Goal: Information Seeking & Learning: Learn about a topic

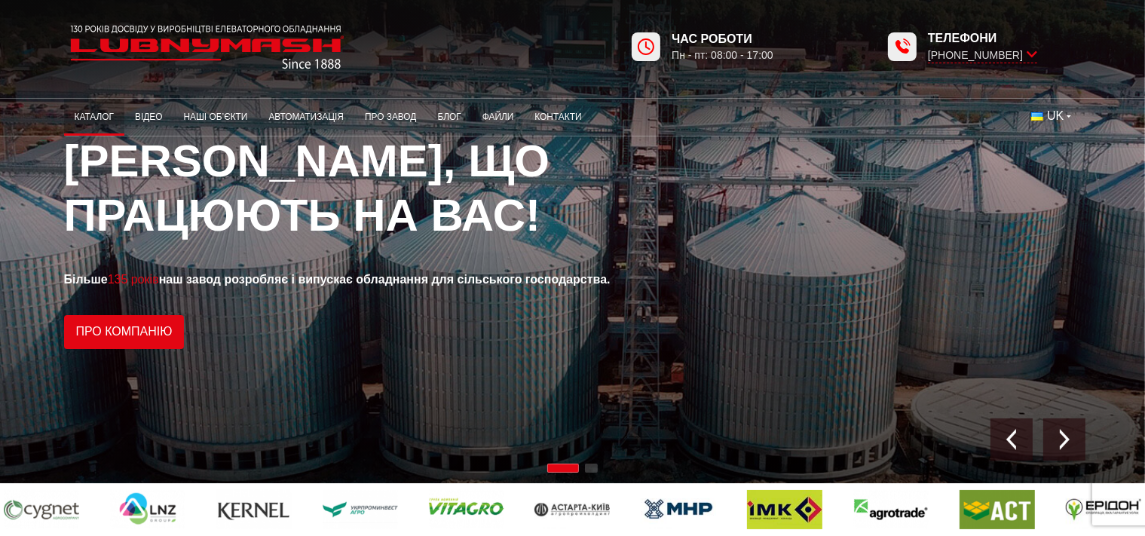
click at [98, 121] on link "Каталог" at bounding box center [94, 117] width 60 height 29
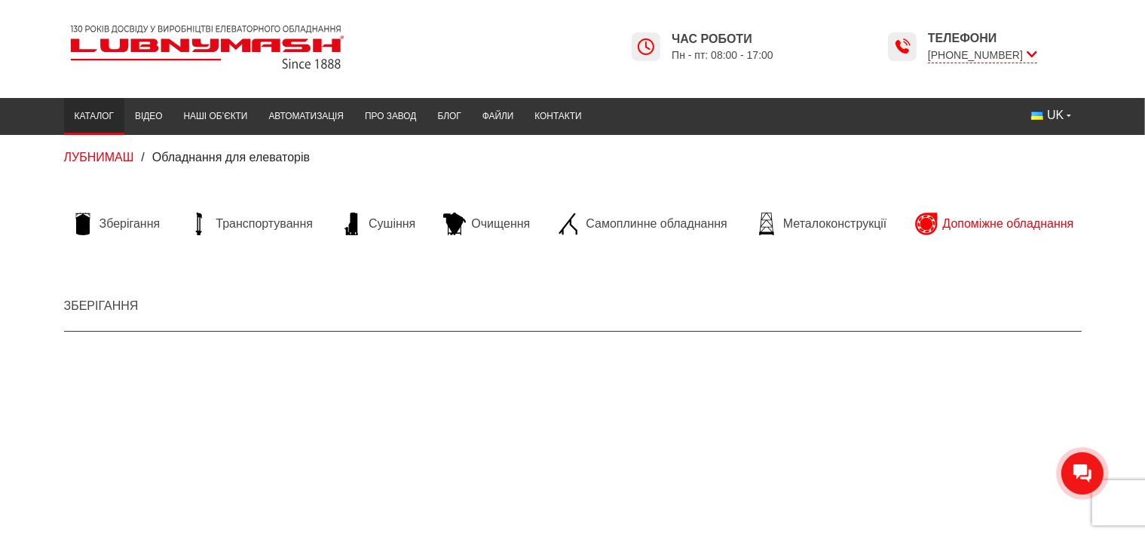
click at [977, 227] on span "Допоміжне обладнання" at bounding box center [1008, 224] width 131 height 17
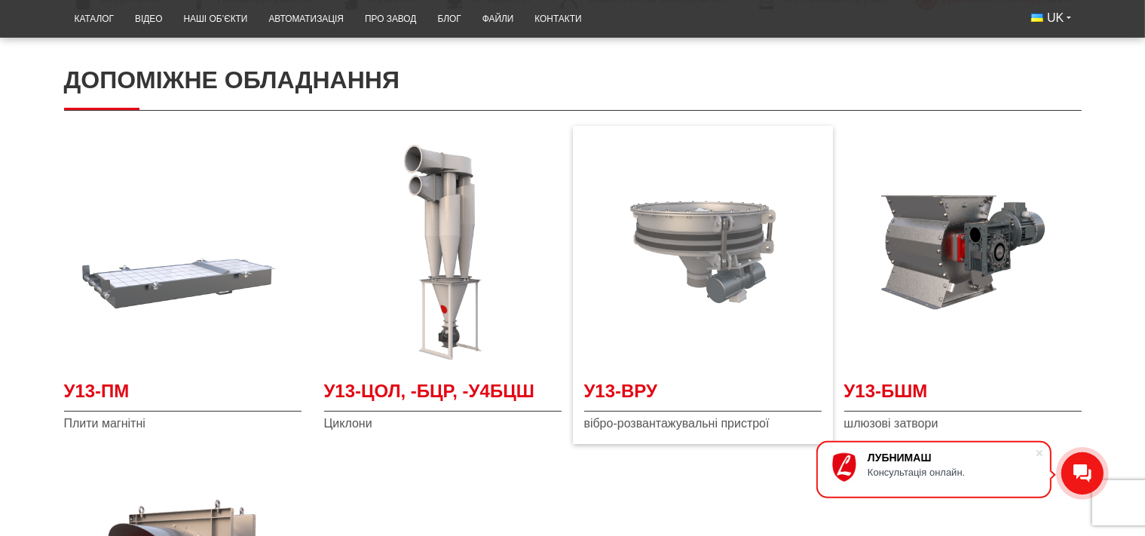
scroll to position [79, 0]
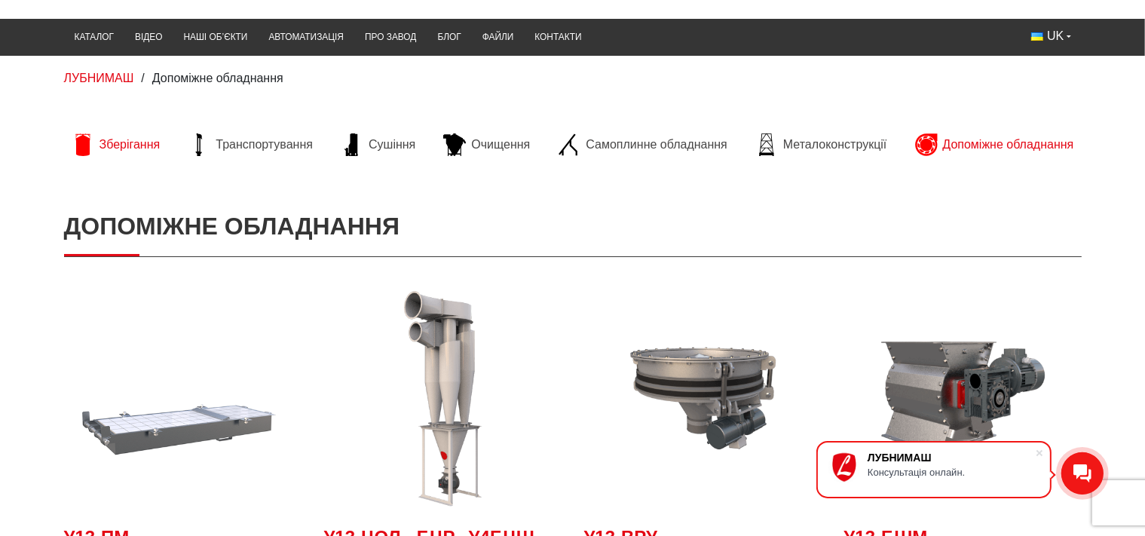
click at [134, 149] on span "Зберігання" at bounding box center [129, 144] width 61 height 17
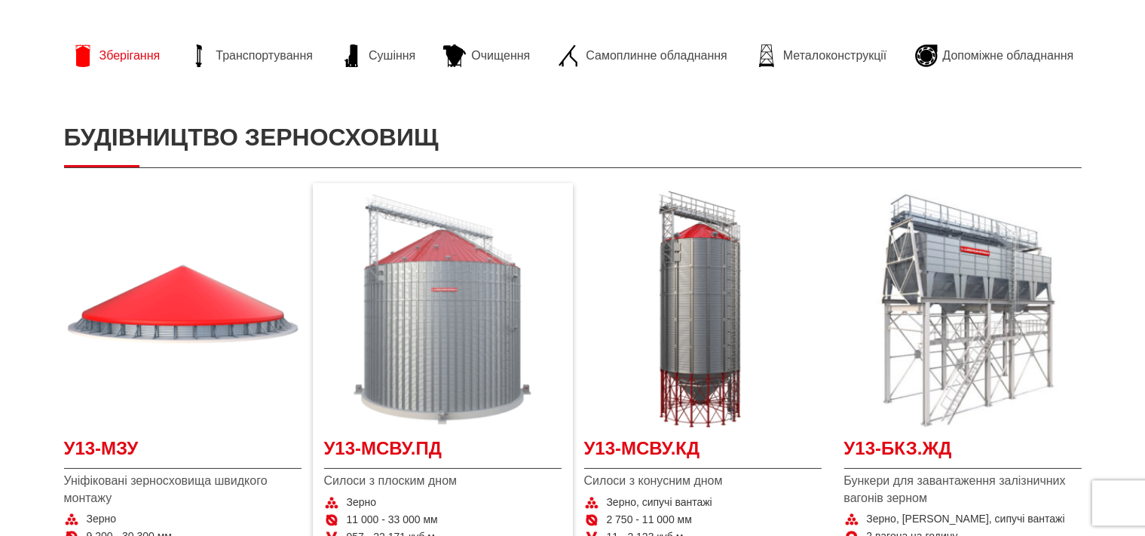
scroll to position [238, 0]
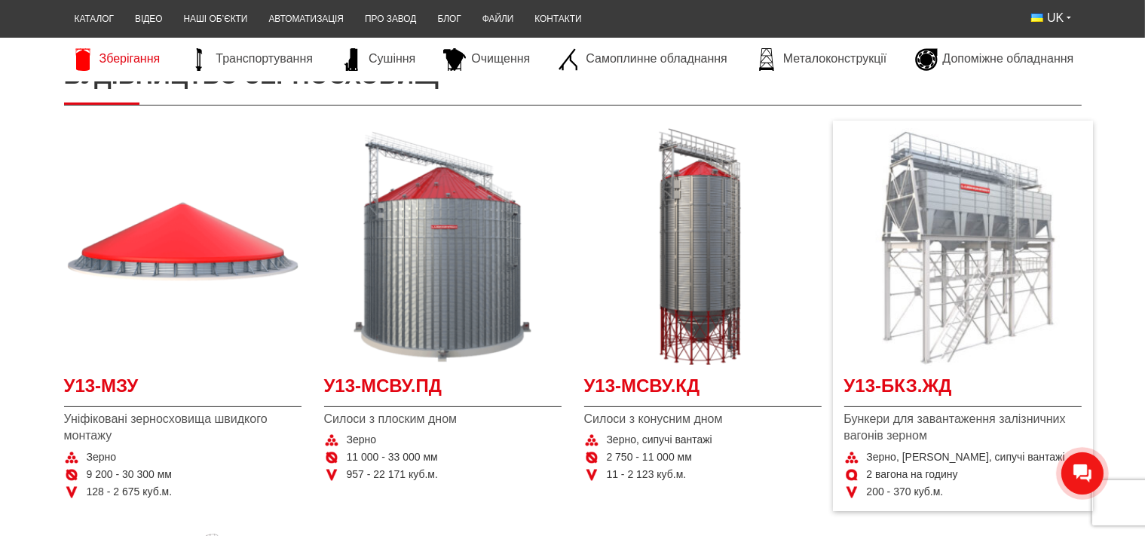
click at [978, 201] on img at bounding box center [962, 246] width 237 height 237
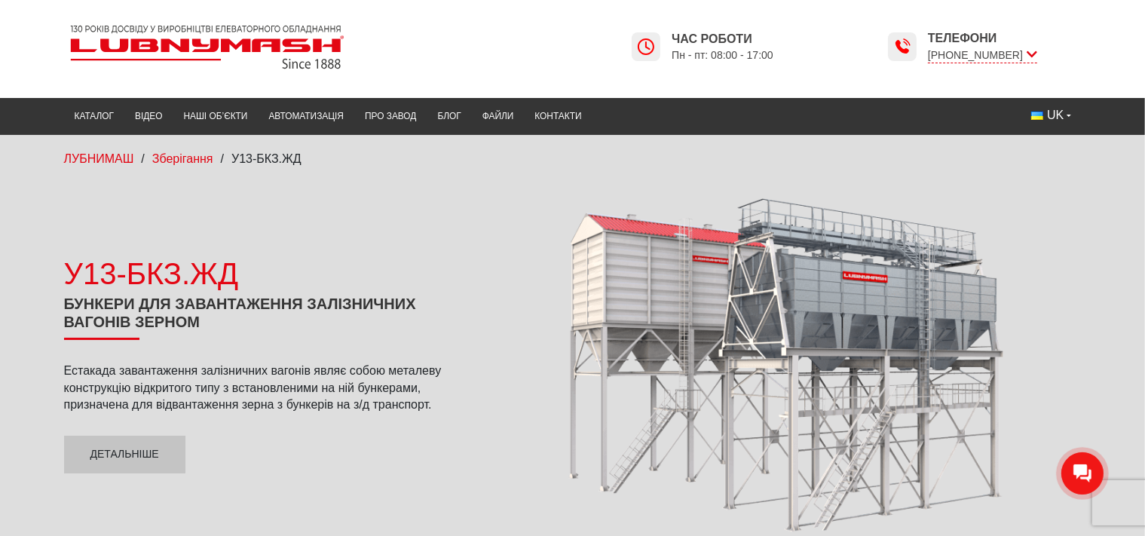
click at [656, 275] on div at bounding box center [789, 363] width 584 height 341
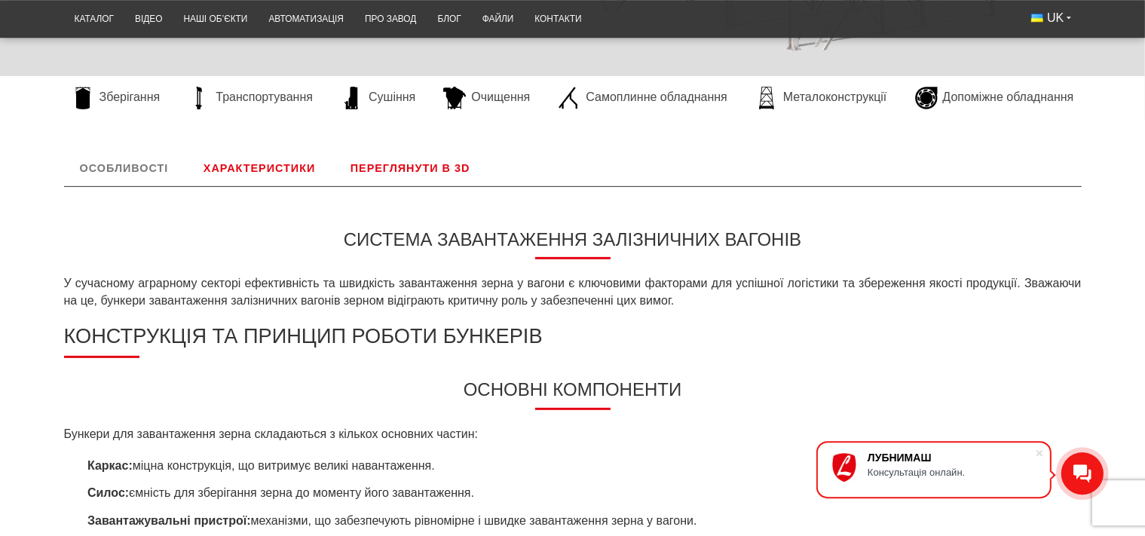
scroll to position [477, 0]
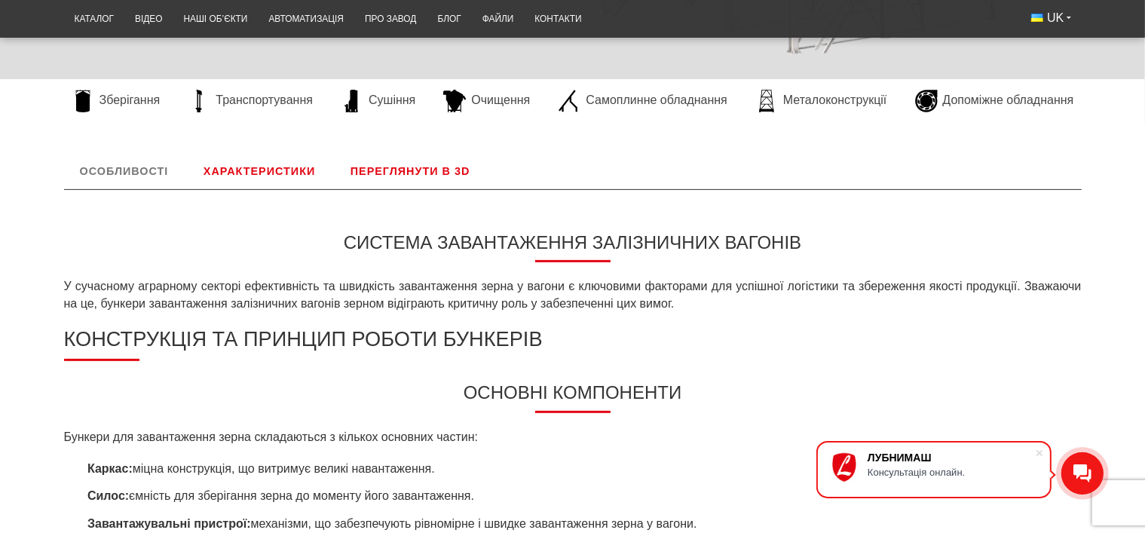
click at [264, 164] on link "Характеристики" at bounding box center [259, 171] width 143 height 36
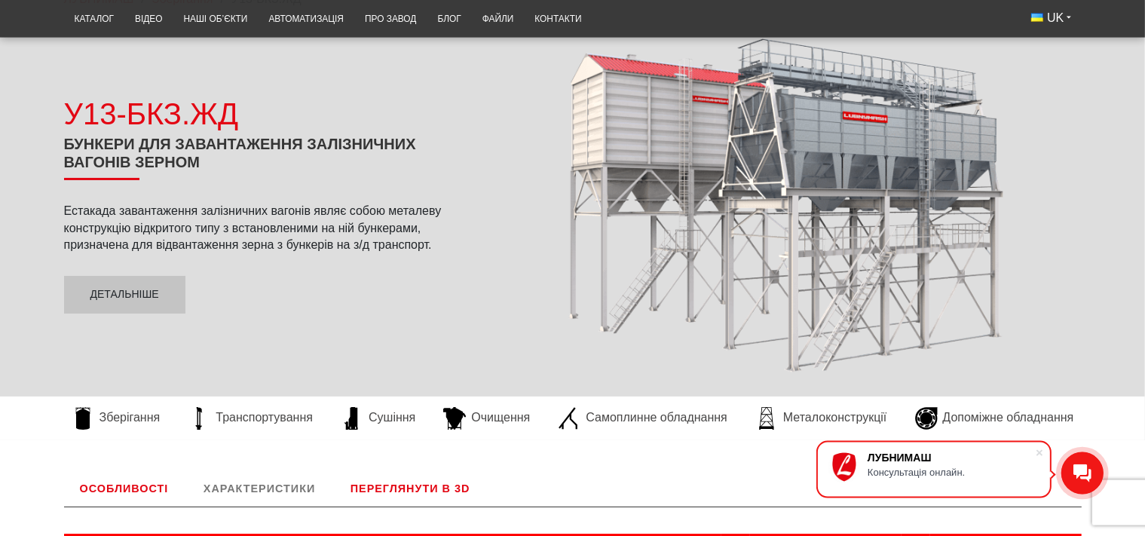
scroll to position [99, 0]
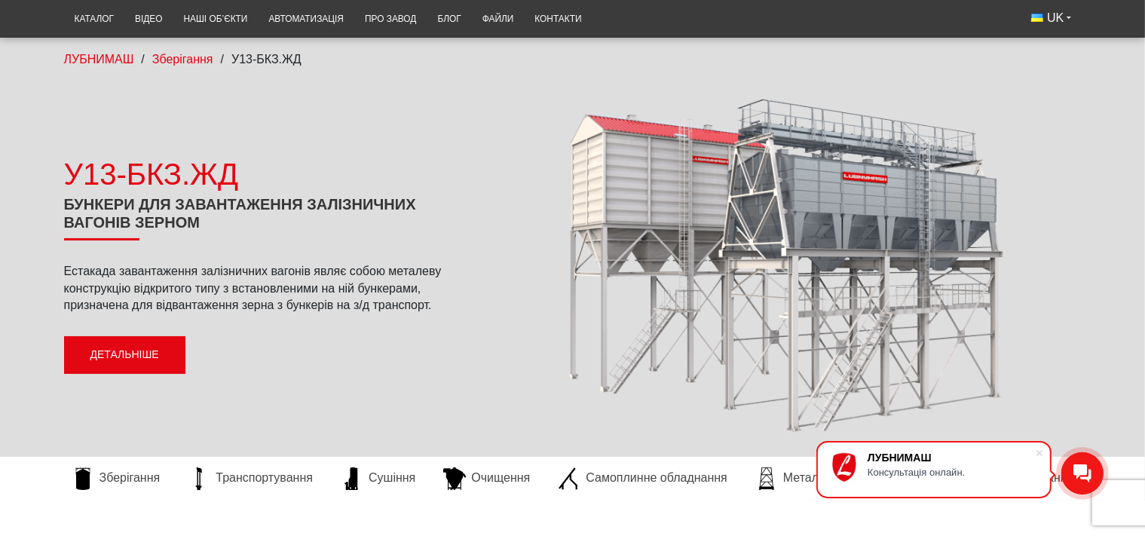
click at [144, 363] on link "Детальніше" at bounding box center [124, 355] width 121 height 38
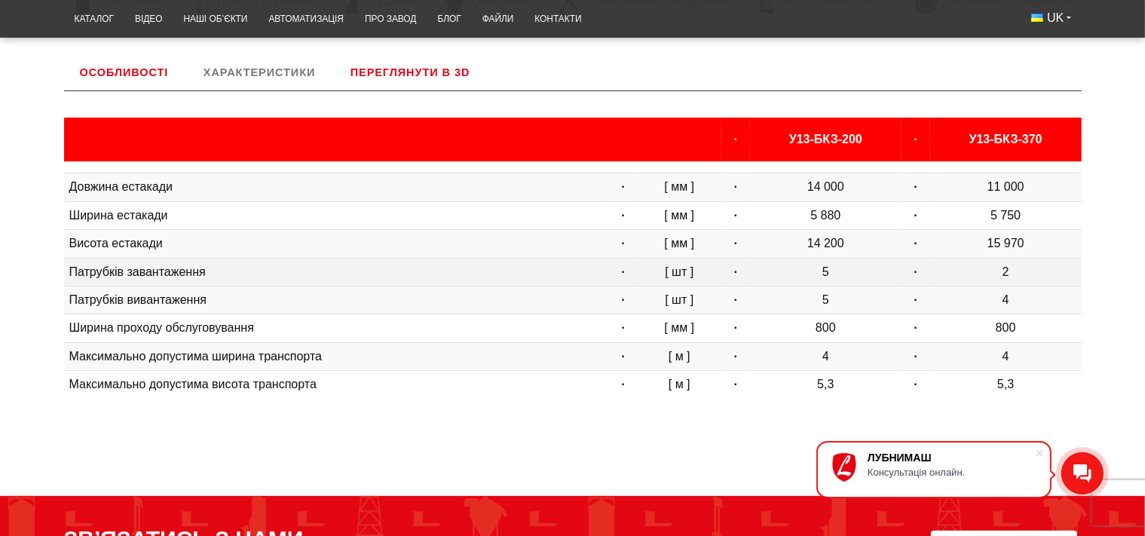
scroll to position [577, 0]
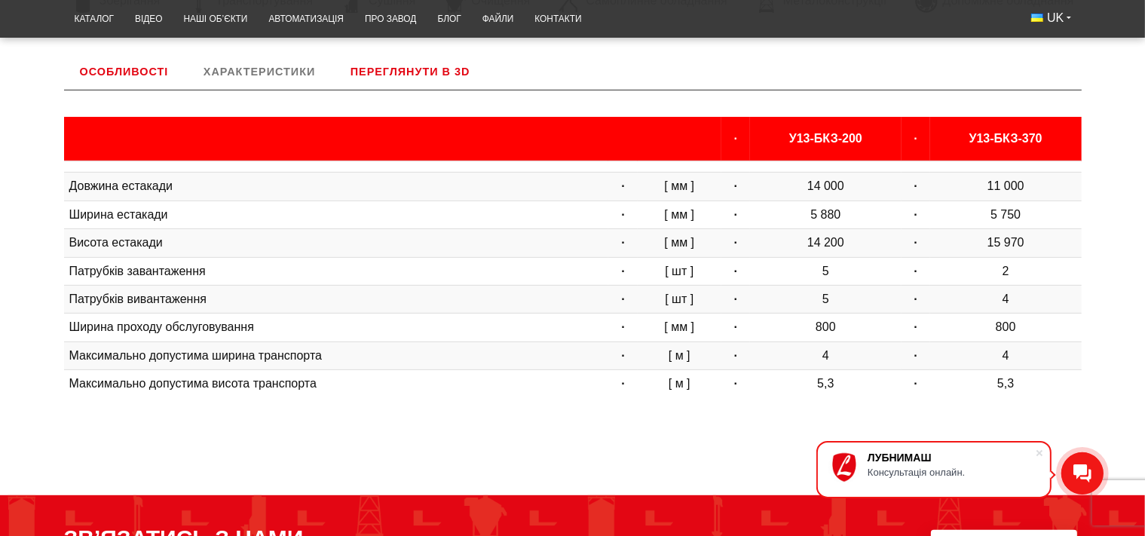
click at [436, 71] on link "Переглянути в 3D" at bounding box center [411, 72] width 152 height 36
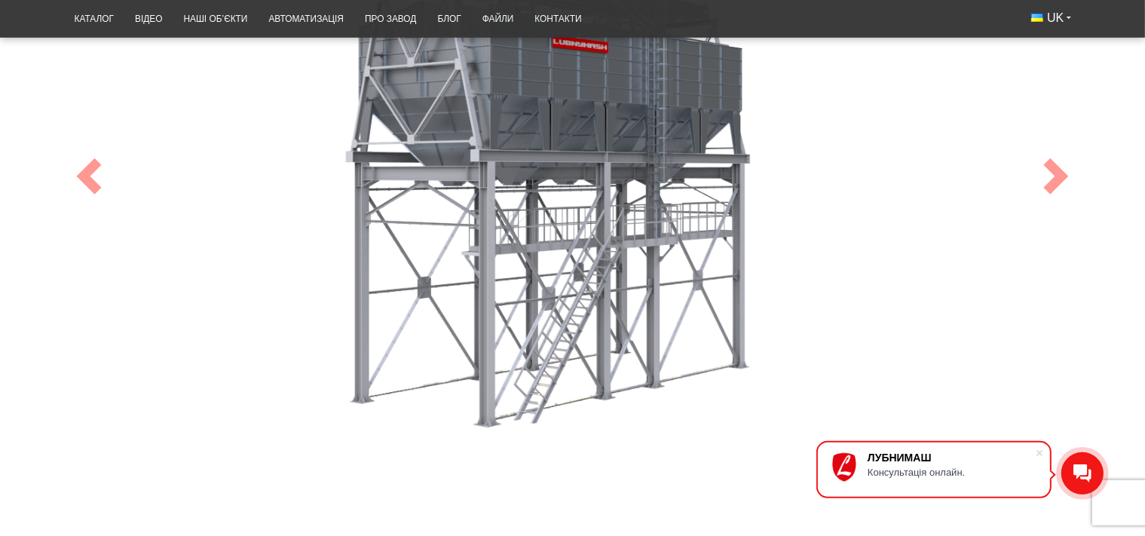
scroll to position [736, 0]
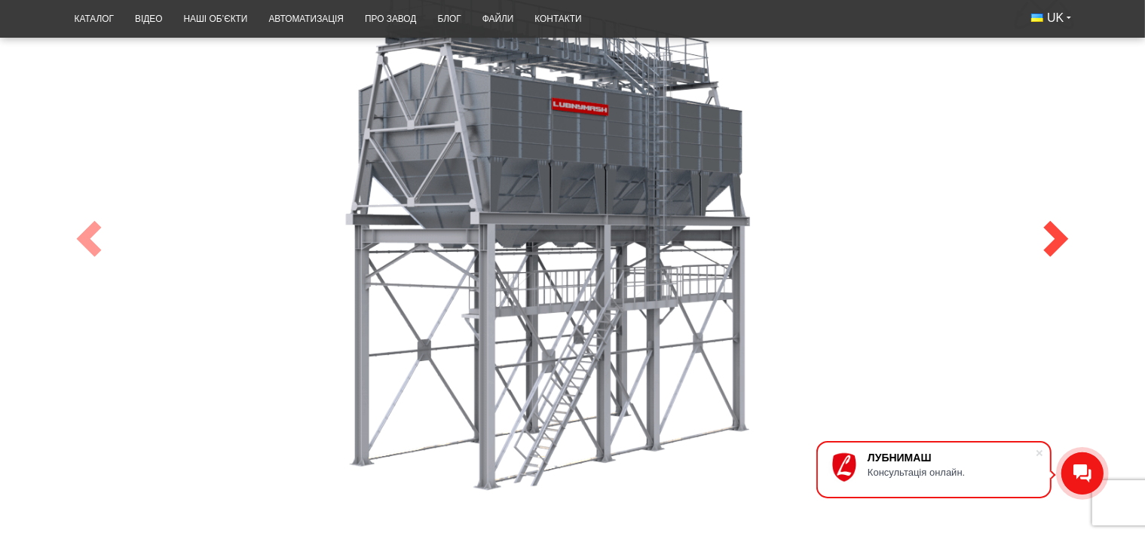
click at [1064, 235] on span at bounding box center [1056, 239] width 36 height 36
click at [77, 226] on span at bounding box center [89, 239] width 36 height 36
click at [100, 235] on span at bounding box center [89, 239] width 36 height 36
click at [1056, 233] on span at bounding box center [1056, 239] width 36 height 36
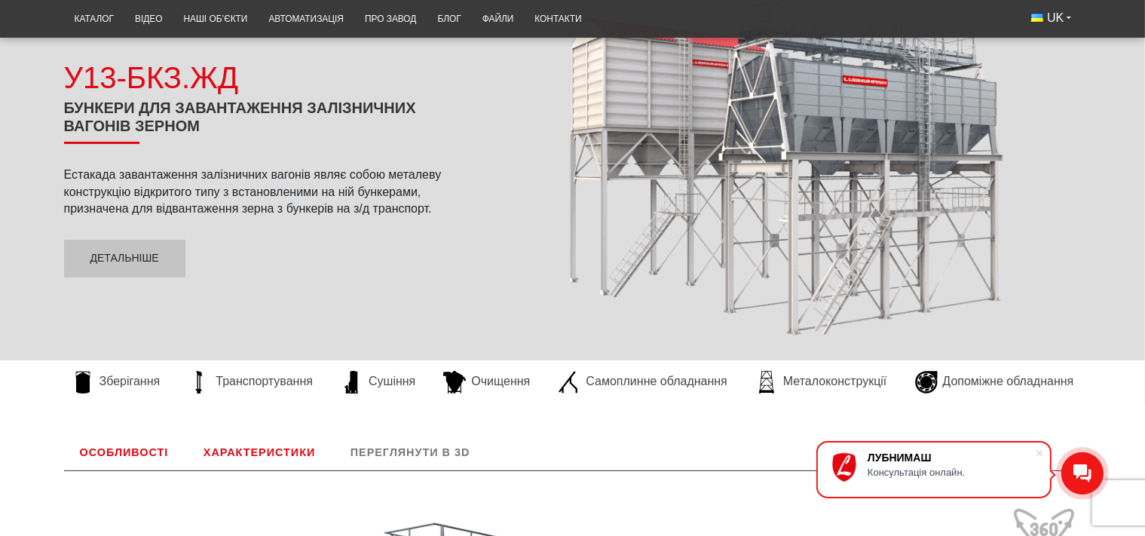
scroll to position [0, 0]
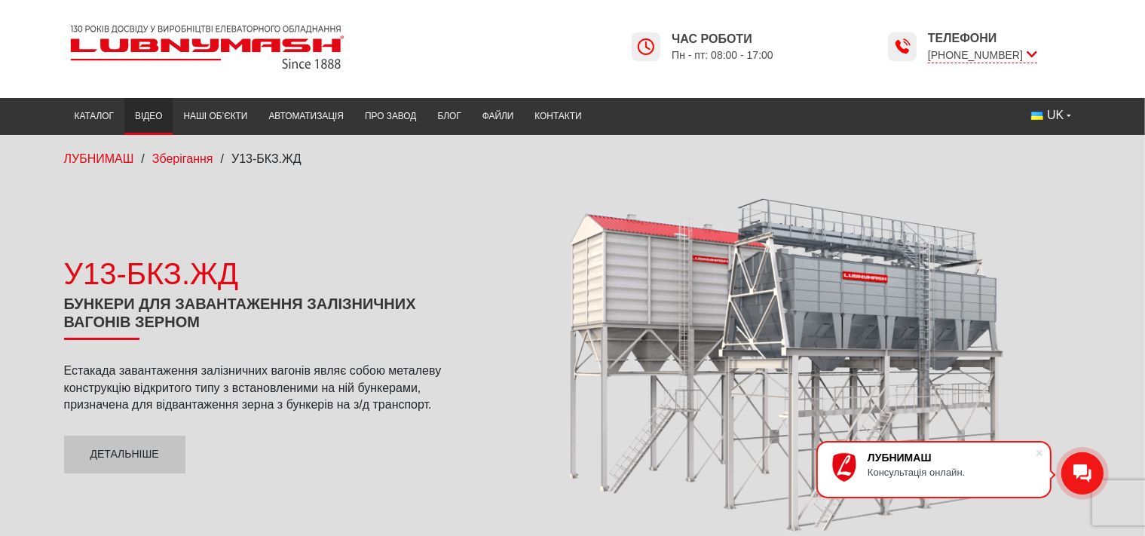
click at [145, 113] on link "Відео" at bounding box center [148, 116] width 48 height 29
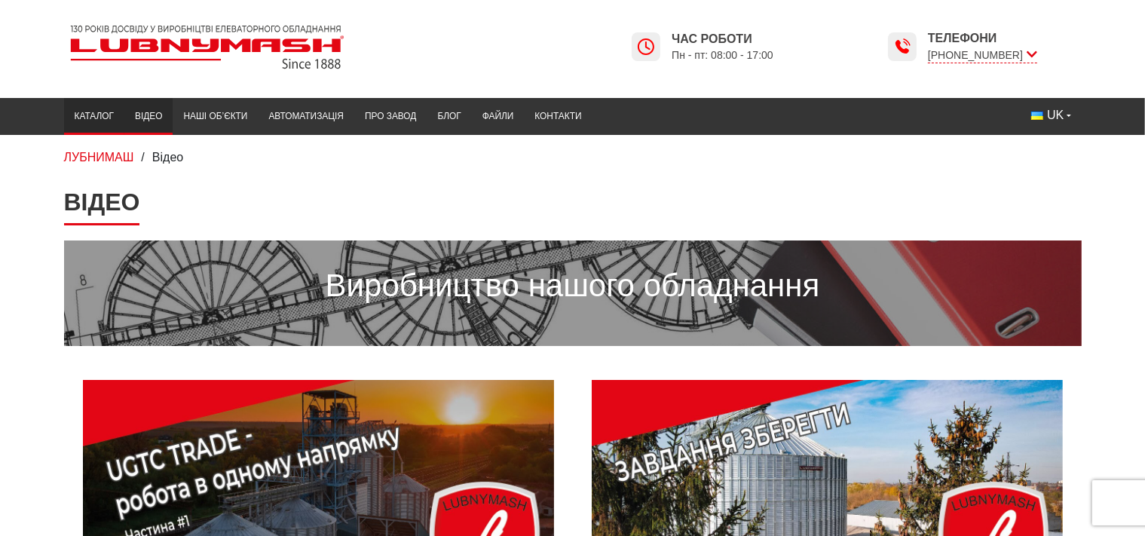
click at [80, 117] on link "Каталог" at bounding box center [94, 116] width 60 height 29
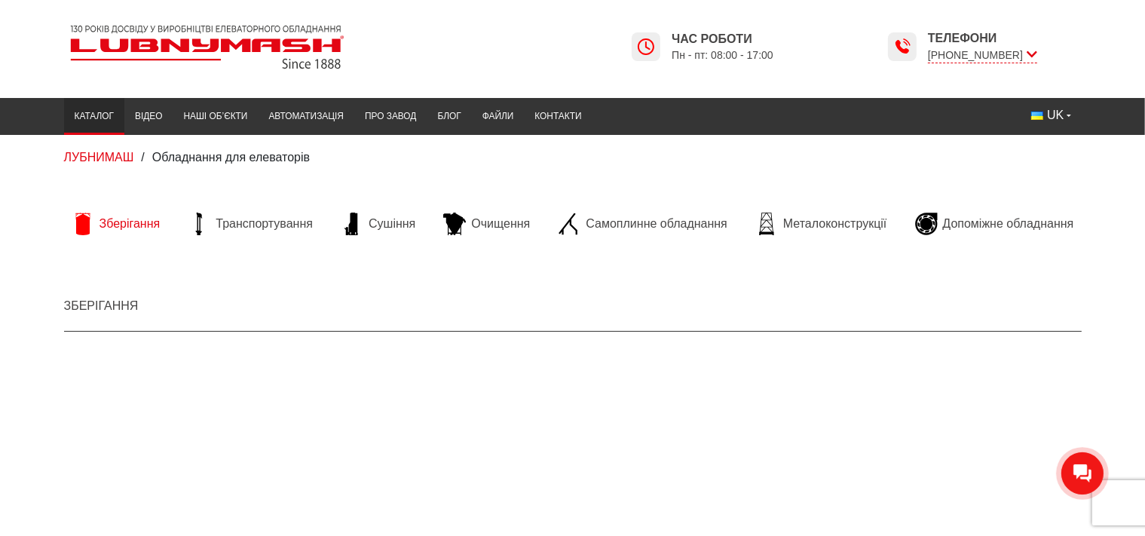
click at [111, 222] on span "Зберігання" at bounding box center [129, 224] width 61 height 17
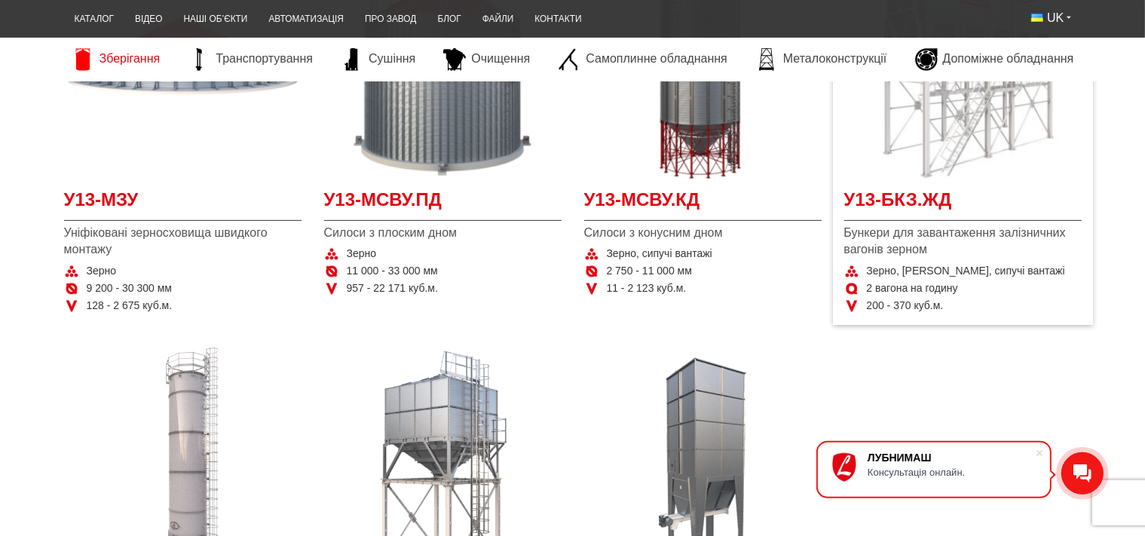
scroll to position [318, 0]
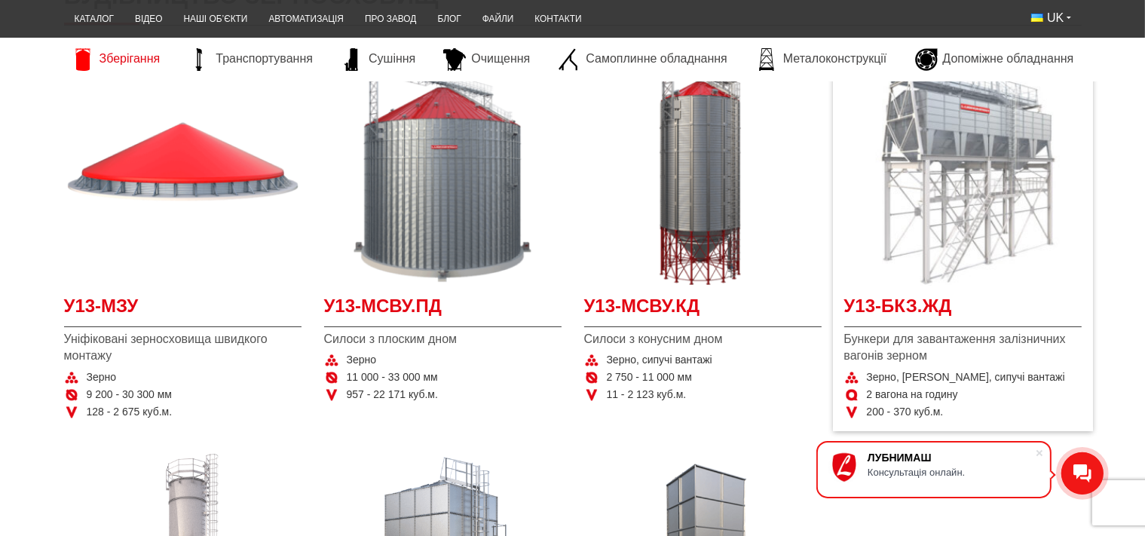
click at [973, 164] on img at bounding box center [962, 166] width 237 height 237
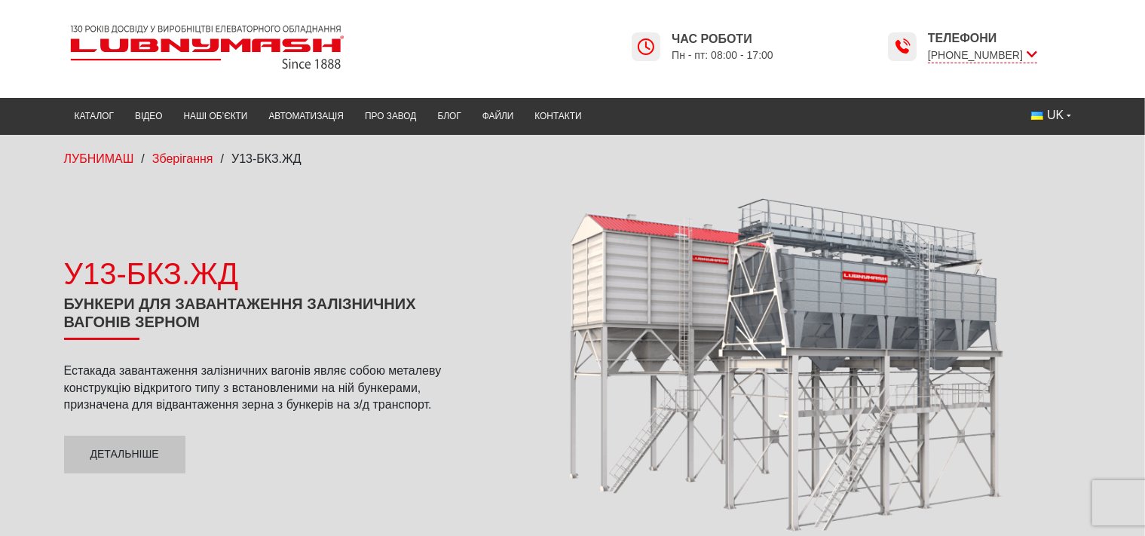
click at [639, 286] on div at bounding box center [789, 363] width 584 height 341
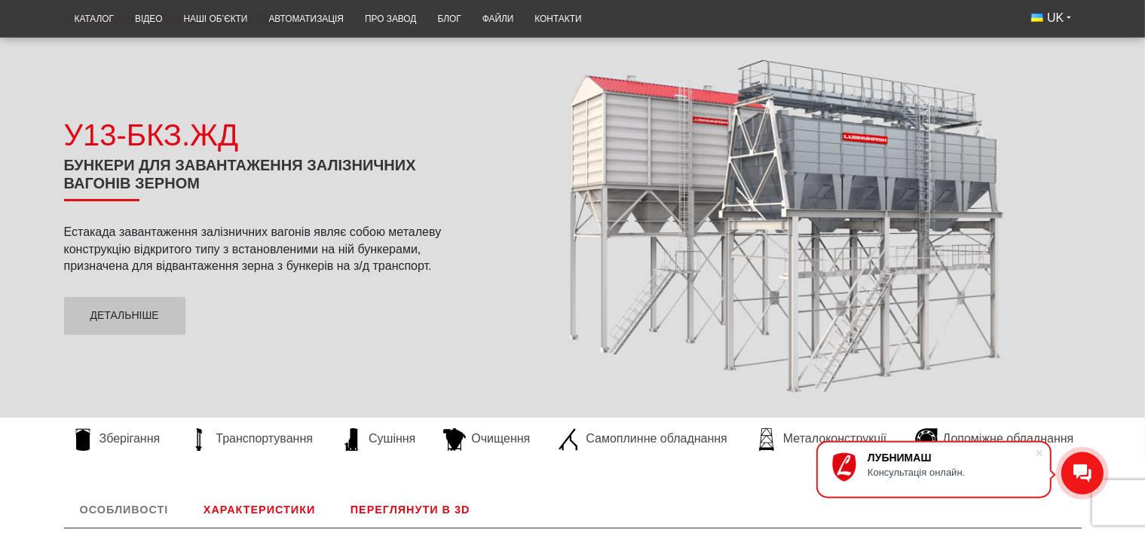
scroll to position [159, 0]
